Goal: Transaction & Acquisition: Purchase product/service

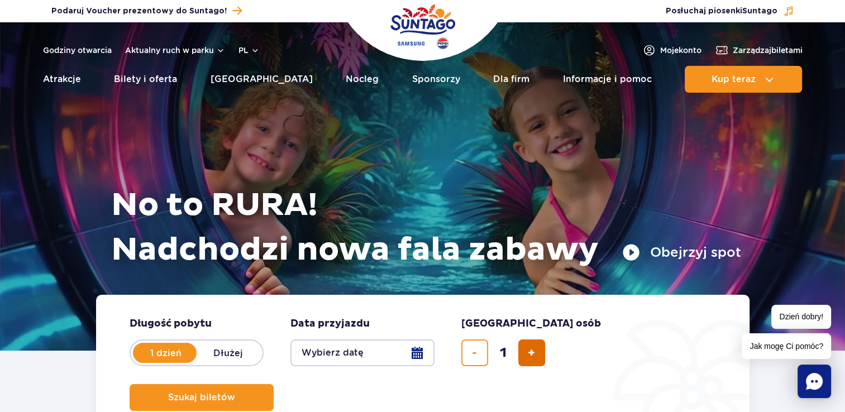
click at [536, 350] on button "dodaj bilet" at bounding box center [532, 353] width 27 height 27
type input "2"
click at [407, 352] on button "Wybierz datę" at bounding box center [363, 353] width 144 height 27
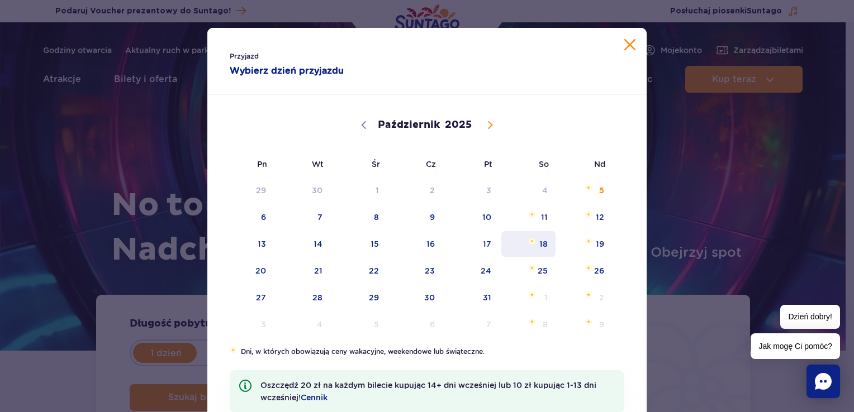
click at [541, 248] on span "18" at bounding box center [528, 244] width 56 height 26
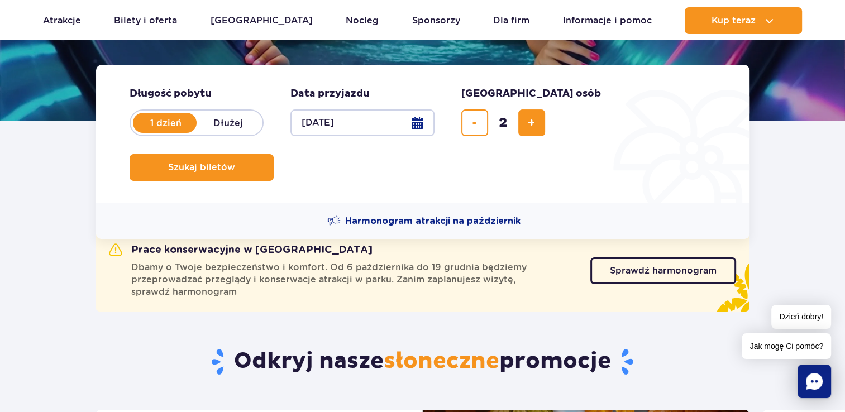
scroll to position [252, 0]
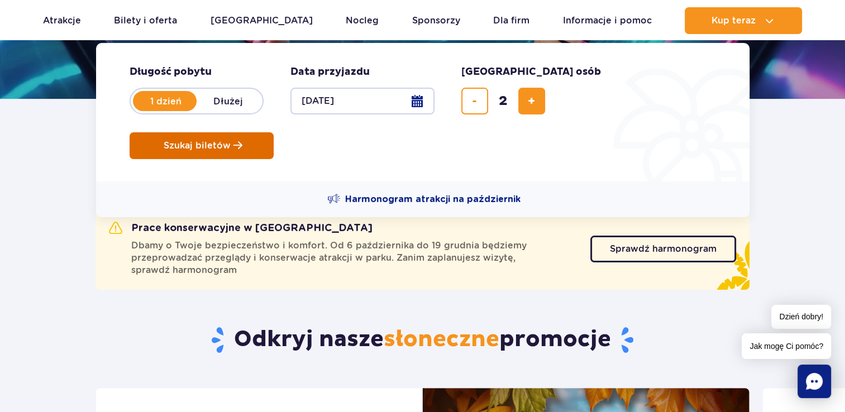
click at [231, 141] on span "Szukaj biletów" at bounding box center [197, 146] width 67 height 10
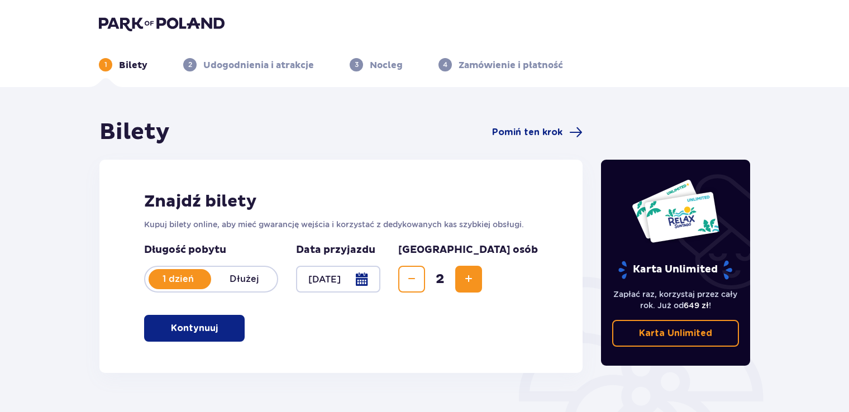
scroll to position [156, 0]
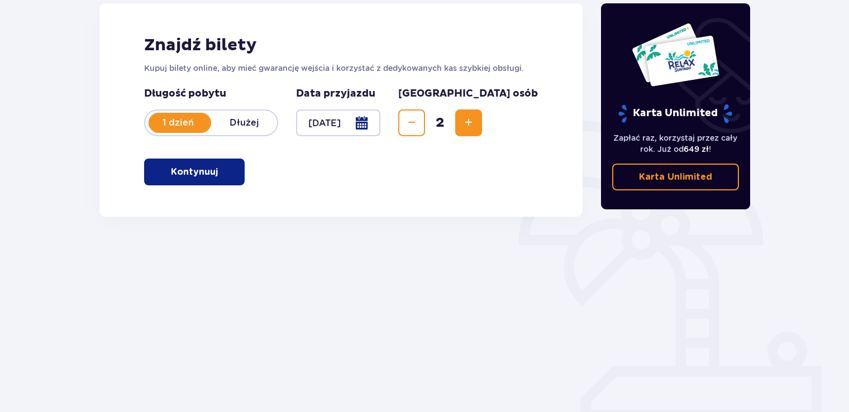
click at [206, 174] on p "Kontynuuj" at bounding box center [194, 172] width 47 height 12
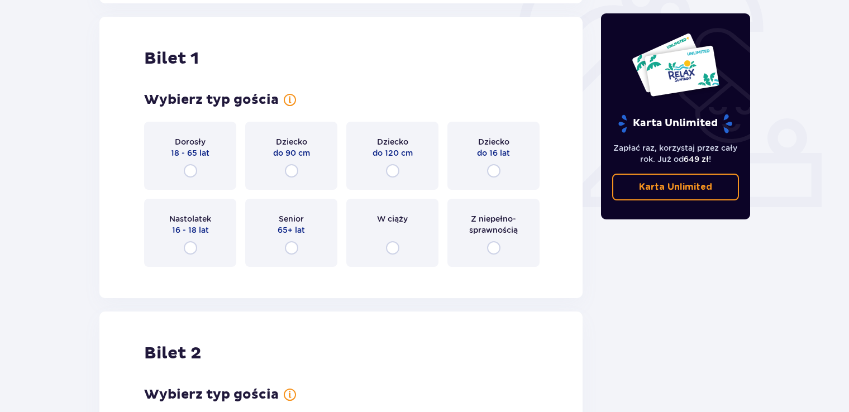
scroll to position [373, 0]
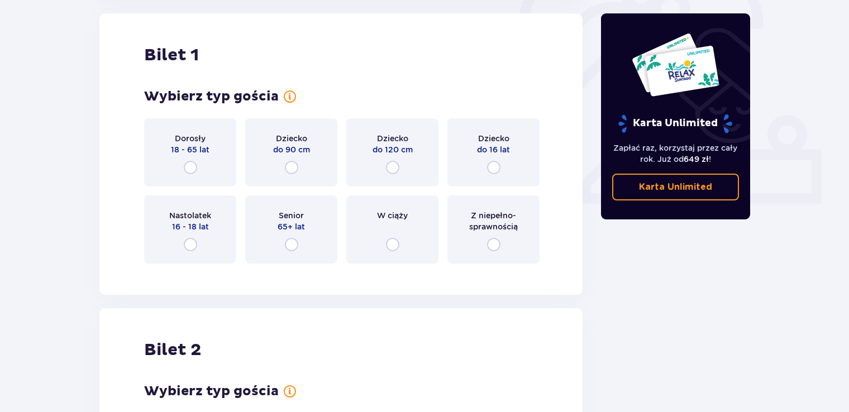
click at [189, 164] on input "radio" at bounding box center [190, 167] width 13 height 13
radio input "true"
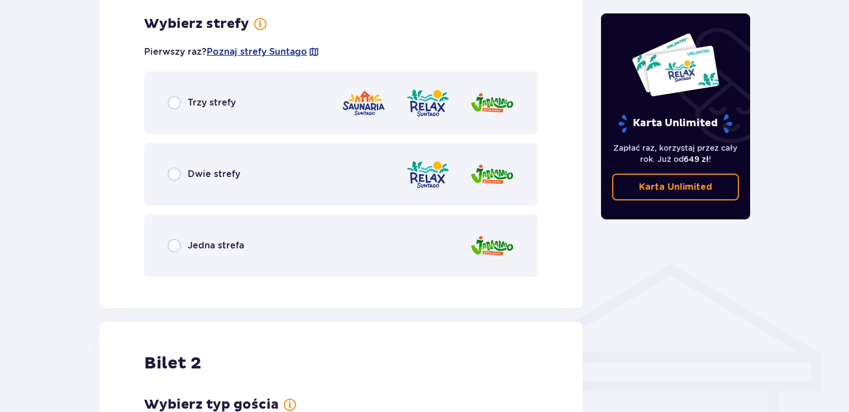
scroll to position [646, 0]
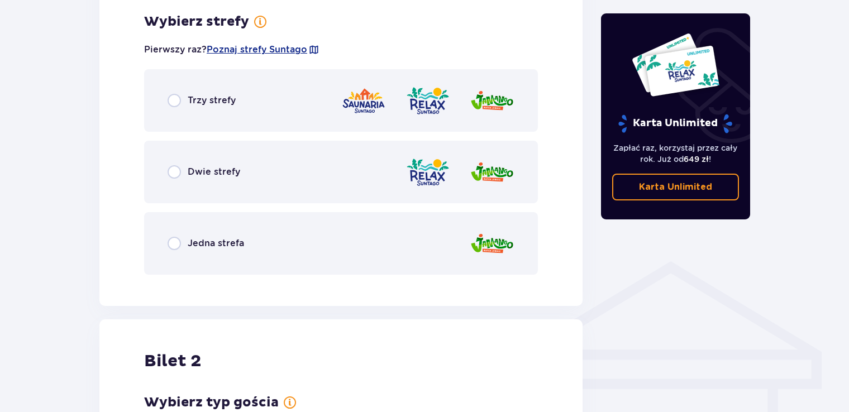
click at [177, 101] on input "radio" at bounding box center [174, 100] width 13 height 13
radio input "true"
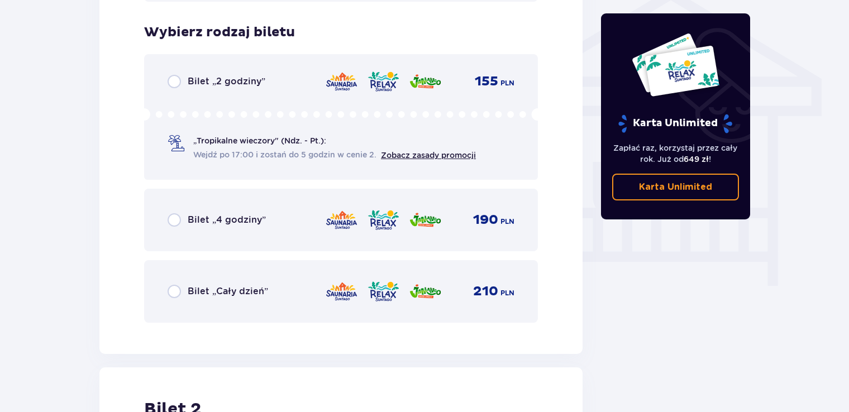
scroll to position [930, 0]
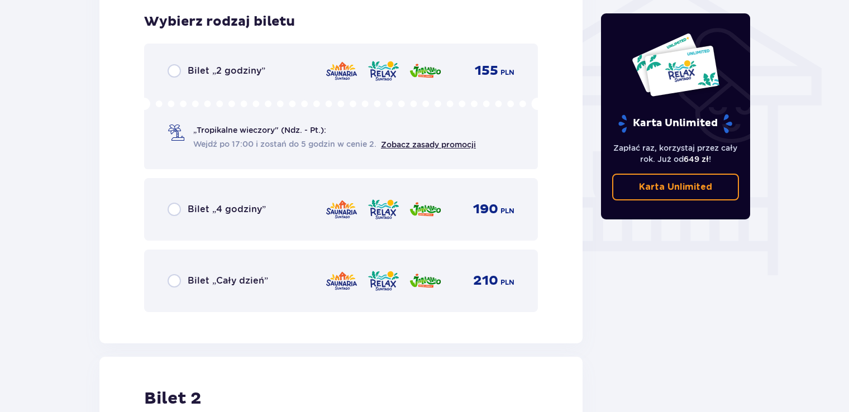
click at [174, 284] on input "radio" at bounding box center [174, 280] width 13 height 13
radio input "true"
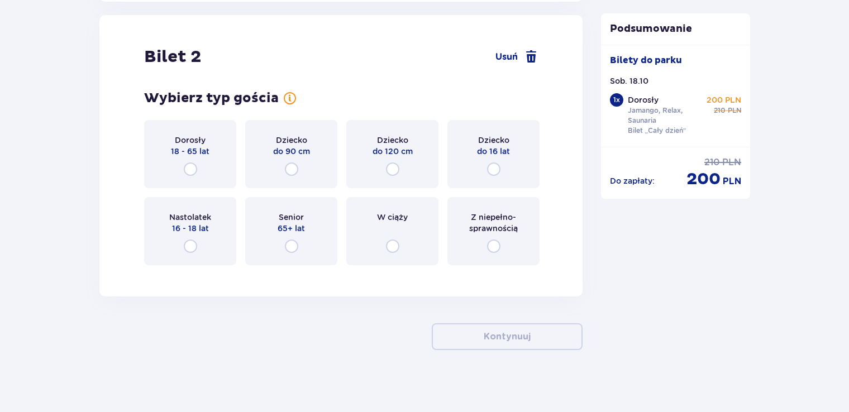
scroll to position [1273, 0]
click at [191, 162] on input "radio" at bounding box center [190, 167] width 13 height 13
radio input "true"
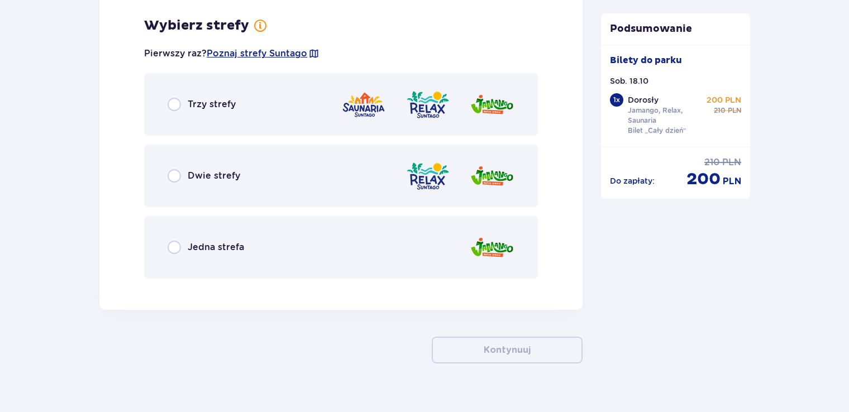
scroll to position [1546, 0]
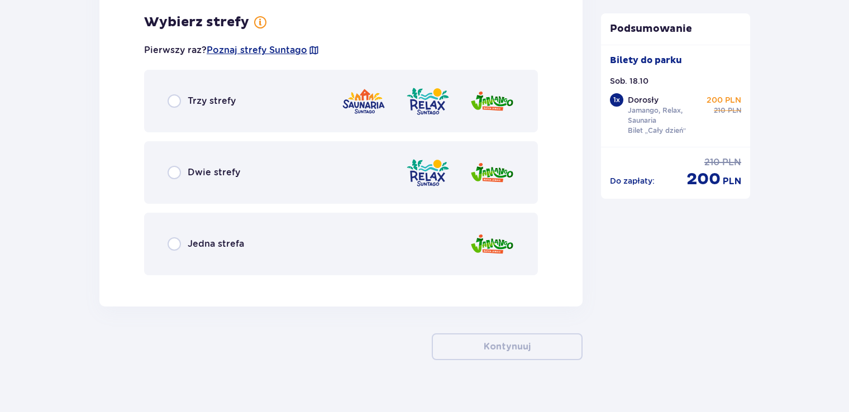
click at [174, 106] on input "radio" at bounding box center [174, 100] width 13 height 13
radio input "true"
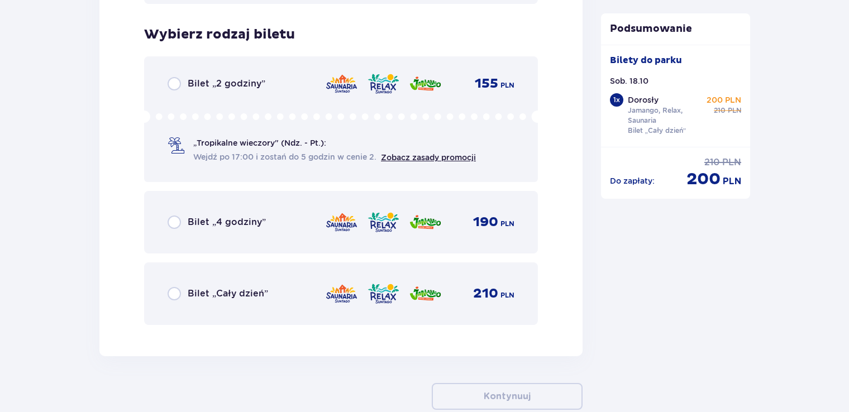
scroll to position [1829, 0]
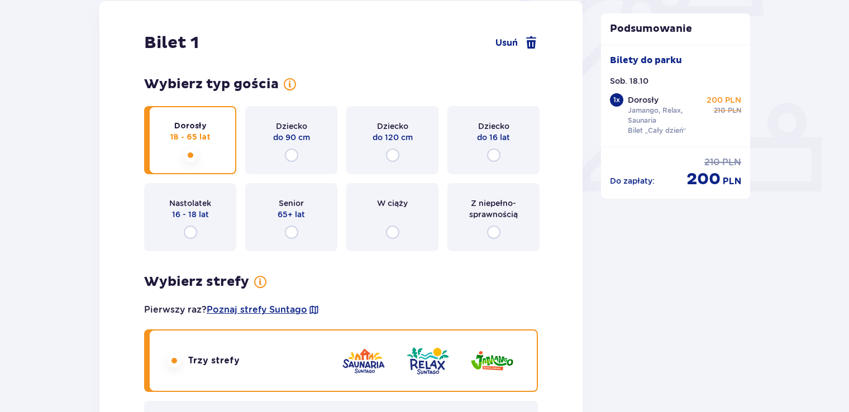
scroll to position [25, 0]
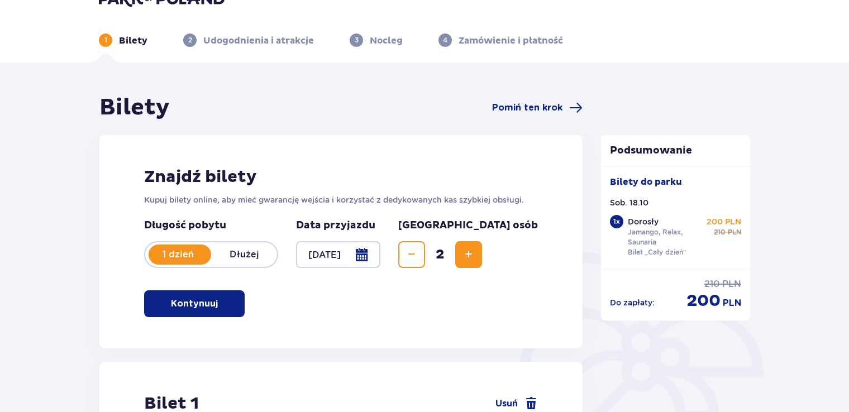
click at [206, 305] on p "Kontynuuj" at bounding box center [194, 304] width 47 height 12
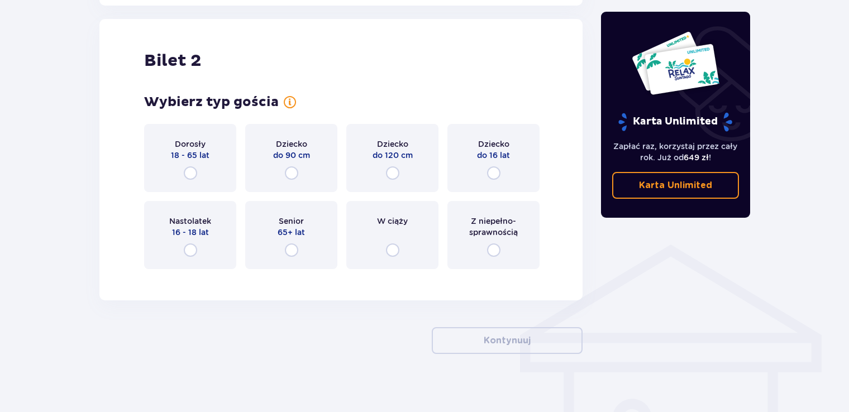
scroll to position [668, 0]
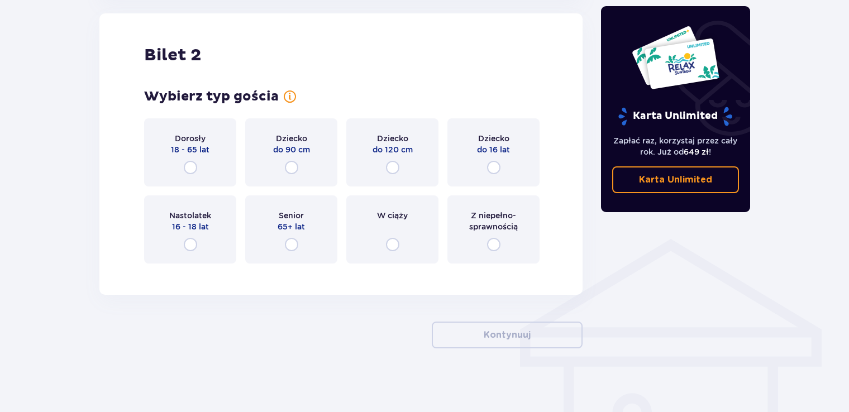
click at [183, 164] on div "Dorosły 18 - 65 lat" at bounding box center [190, 152] width 92 height 68
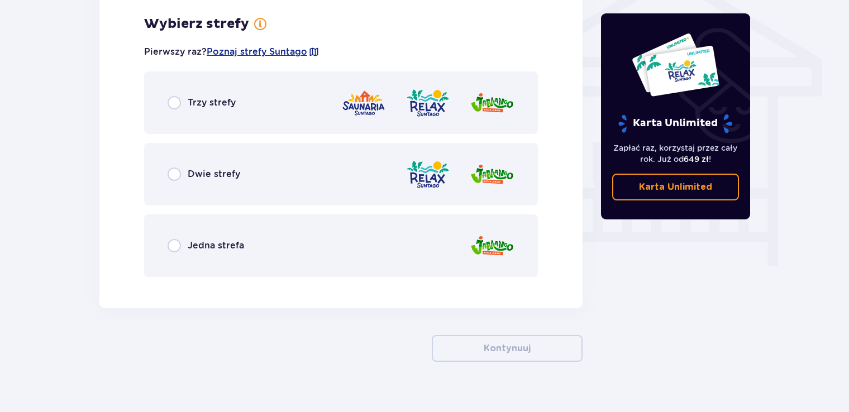
scroll to position [941, 0]
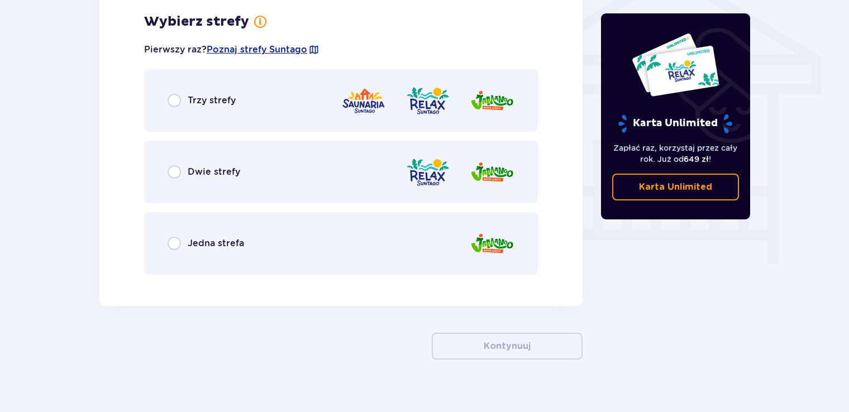
click at [175, 100] on input "radio" at bounding box center [174, 100] width 13 height 13
radio input "true"
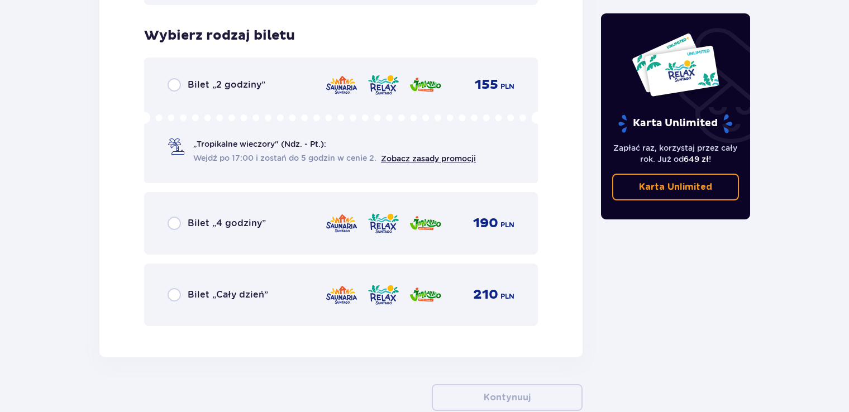
scroll to position [1225, 0]
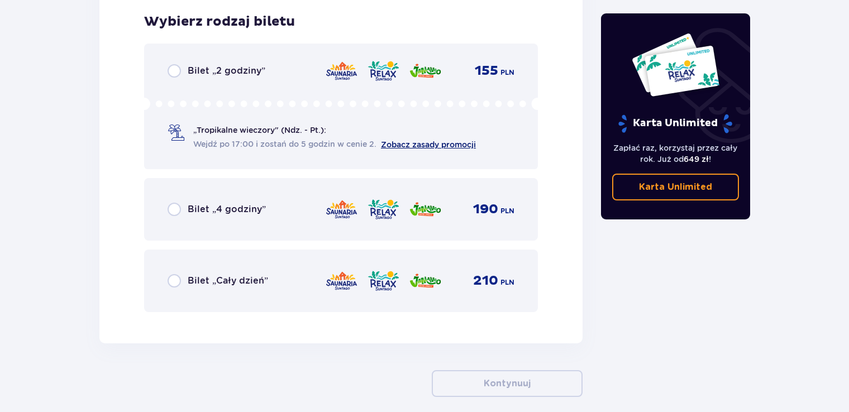
click at [408, 144] on link "Zobacz zasady promocji" at bounding box center [428, 144] width 95 height 9
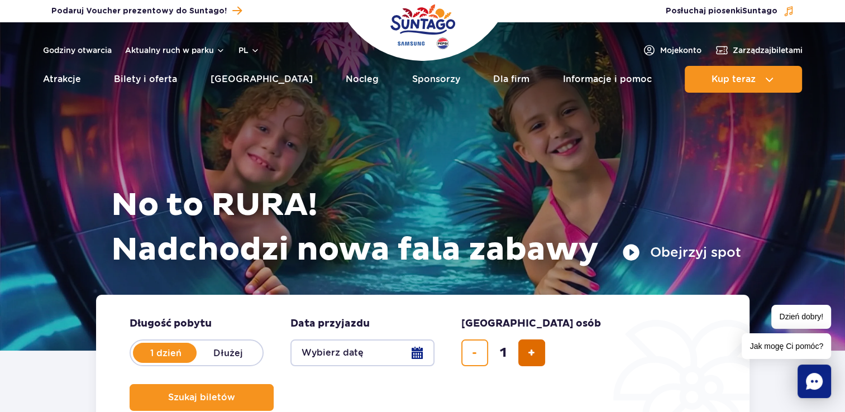
click at [534, 353] on span "dodaj bilet" at bounding box center [531, 353] width 7 height 0
type input "2"
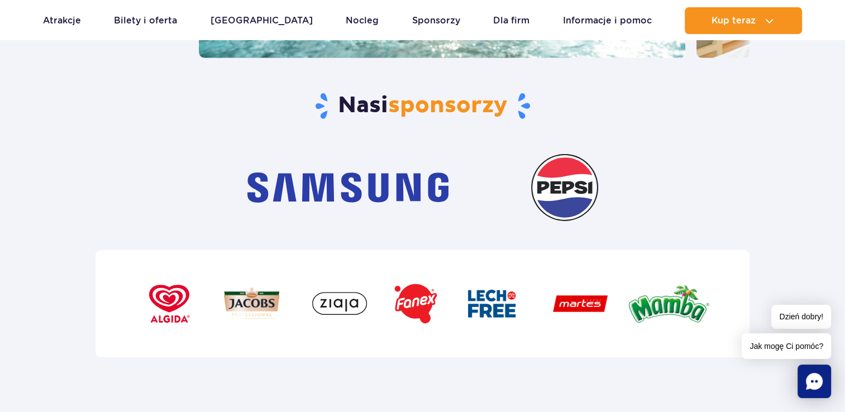
scroll to position [3246, 0]
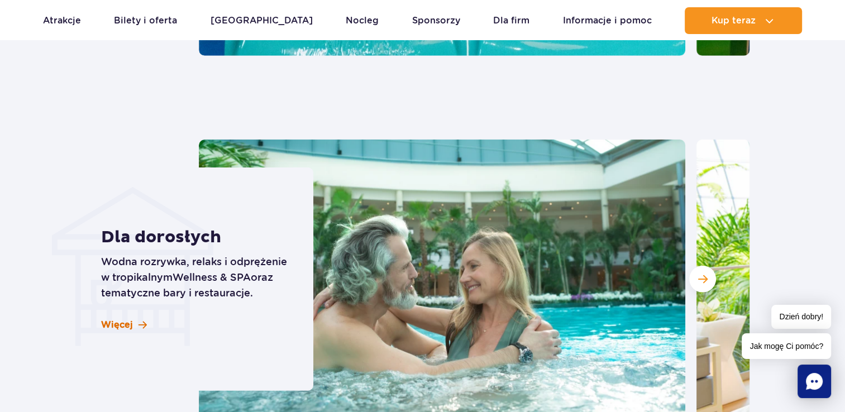
click at [144, 326] on span at bounding box center [143, 325] width 8 height 9
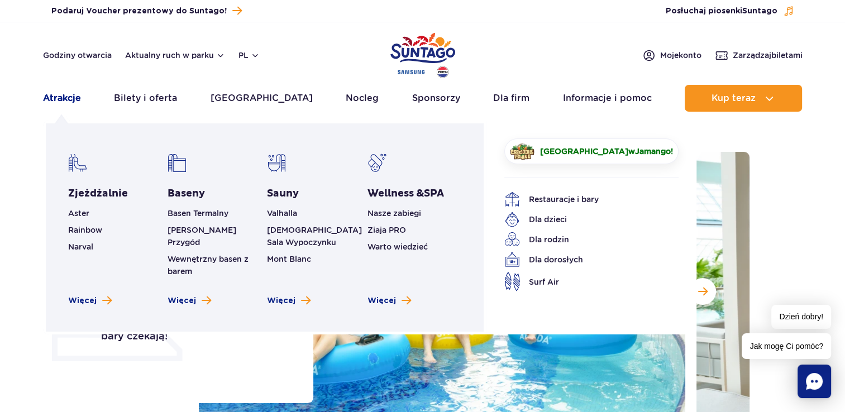
click at [66, 97] on link "Atrakcje" at bounding box center [62, 98] width 38 height 27
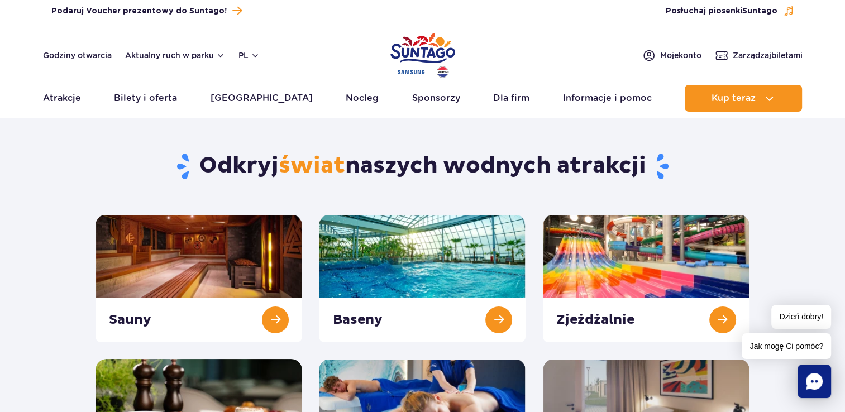
scroll to position [360, 0]
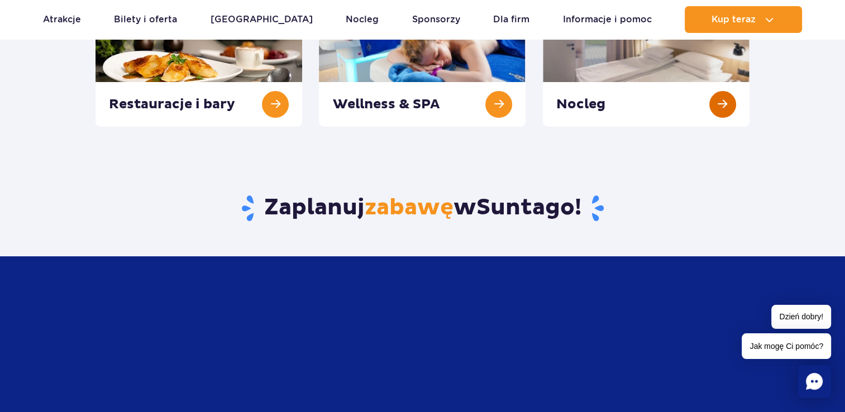
click at [649, 61] on link at bounding box center [646, 63] width 207 height 128
click at [727, 105] on link at bounding box center [646, 63] width 207 height 128
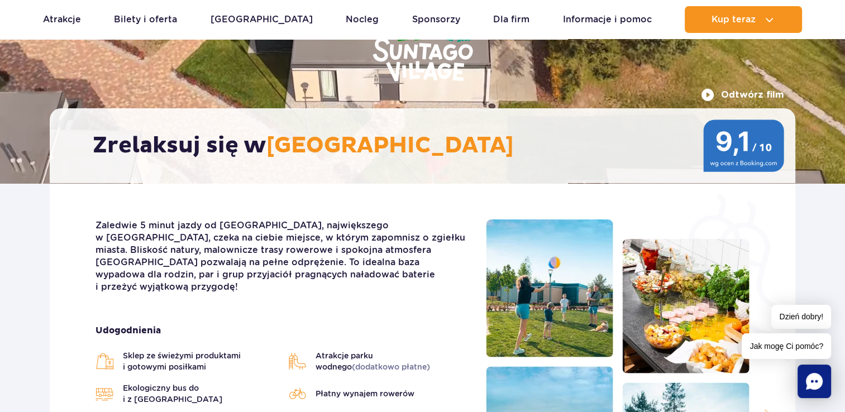
scroll to position [132, 0]
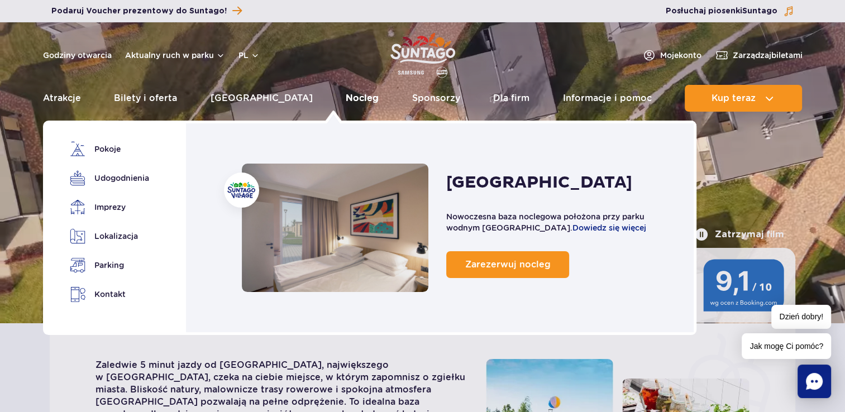
click at [346, 99] on link "Nocleg" at bounding box center [362, 98] width 33 height 27
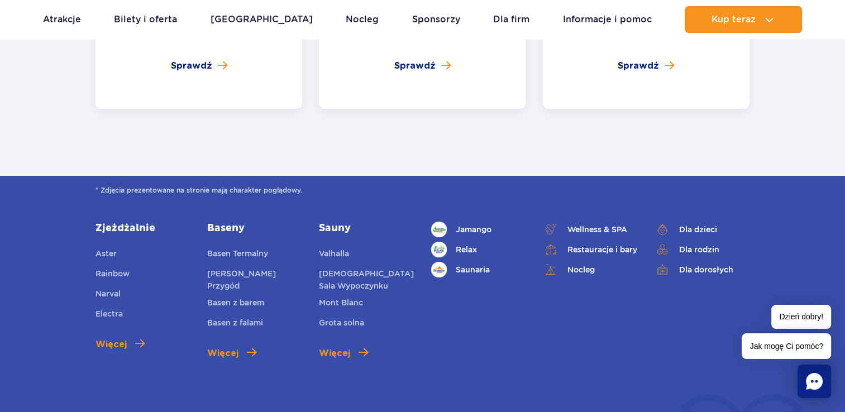
scroll to position [4266, 0]
